Goal: Find specific page/section: Find specific page/section

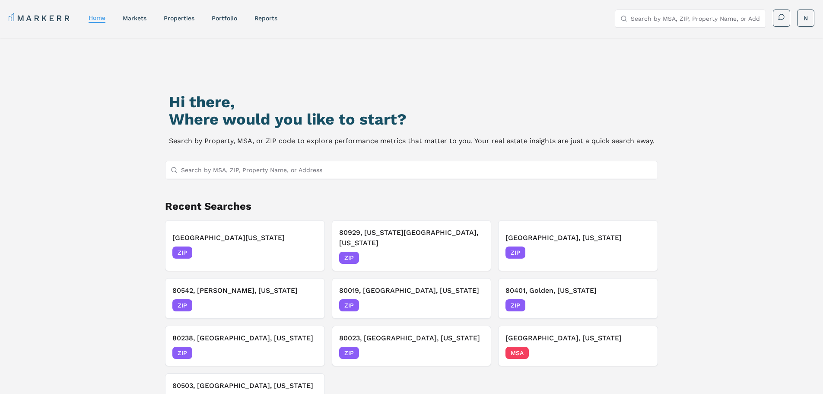
click at [226, 178] on input "Search by MSA, ZIP, Property Name, or Address" at bounding box center [417, 169] width 472 height 17
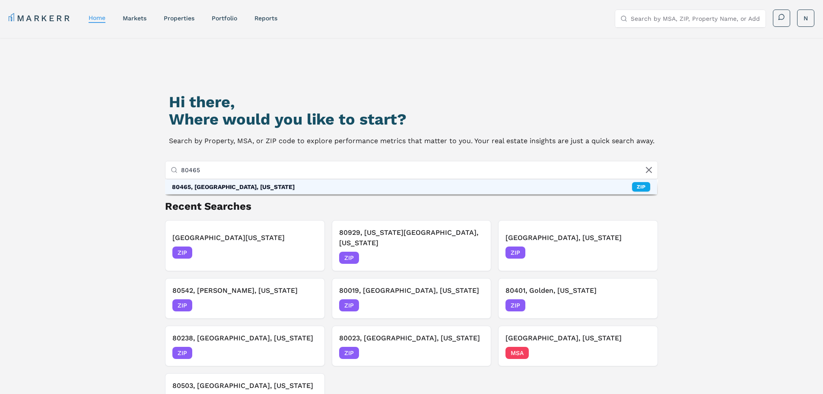
type input "80465"
click at [232, 189] on div "80465, [GEOGRAPHIC_DATA], [US_STATE]" at bounding box center [233, 186] width 123 height 9
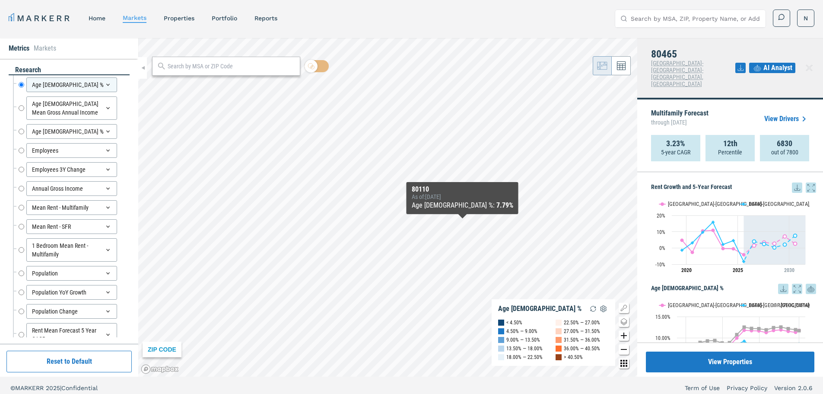
click at [809, 182] on icon at bounding box center [811, 187] width 10 height 10
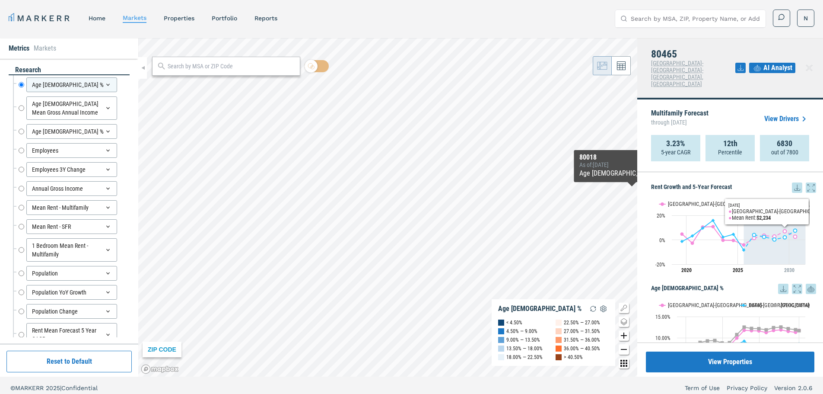
click at [795, 182] on icon at bounding box center [797, 187] width 10 height 10
click at [742, 200] on div "Download as PDF" at bounding box center [759, 203] width 50 height 9
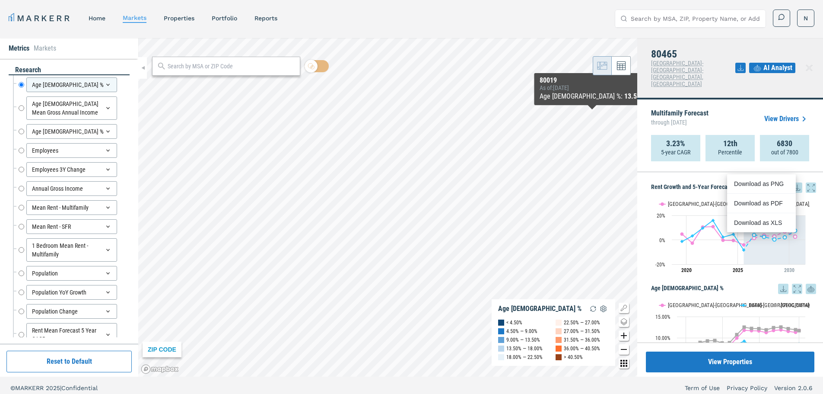
click at [792, 284] on icon at bounding box center [797, 289] width 10 height 10
click at [808, 182] on icon at bounding box center [811, 187] width 10 height 10
